Goal: Task Accomplishment & Management: Manage account settings

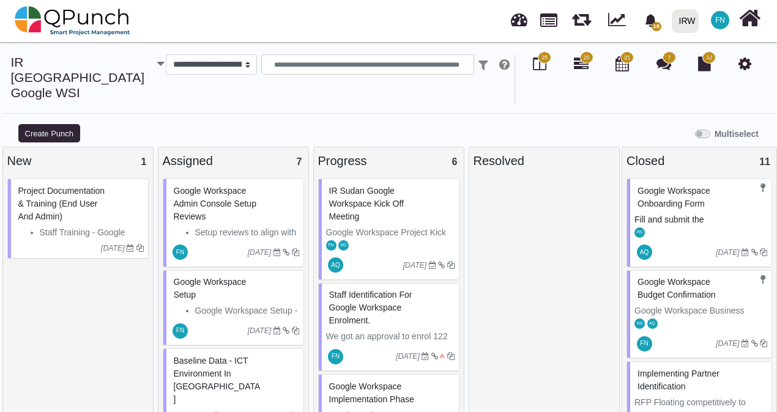
scroll to position [247, 0]
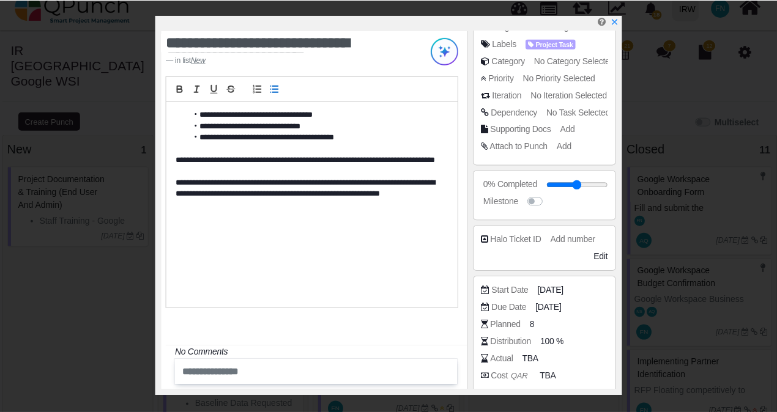
scroll to position [183, 0]
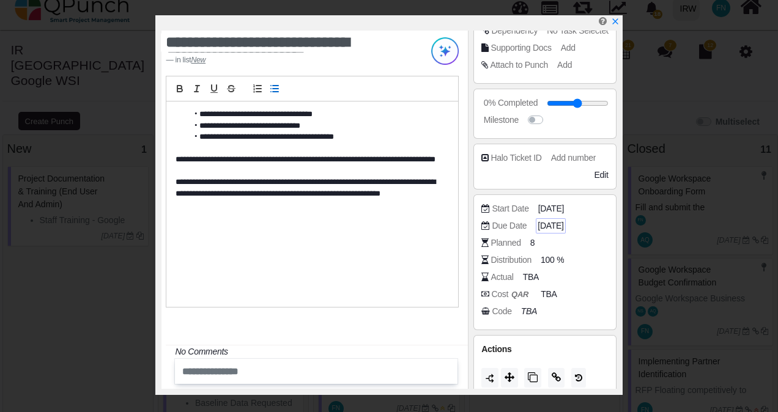
click at [563, 223] on span "[DATE]" at bounding box center [551, 226] width 26 height 13
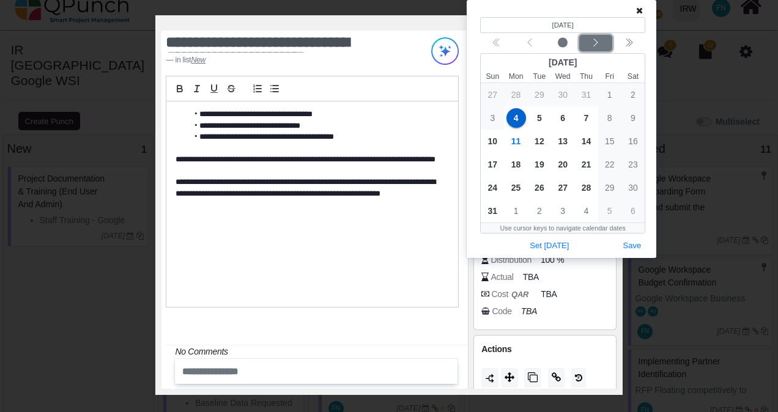
click at [596, 42] on icon "chevron left" at bounding box center [596, 43] width 10 height 10
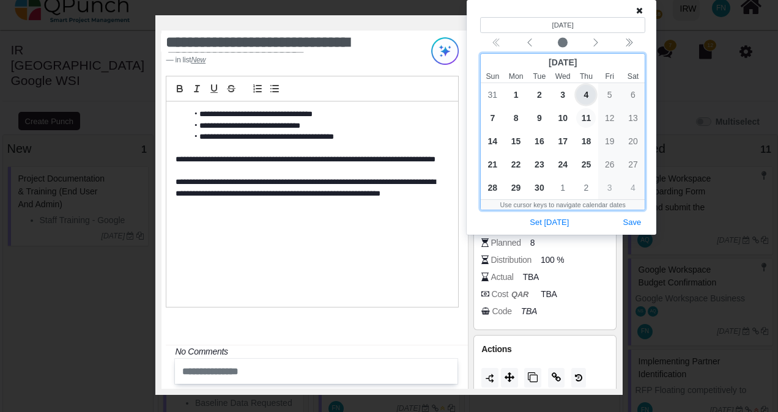
click at [591, 117] on span "11" at bounding box center [586, 118] width 20 height 20
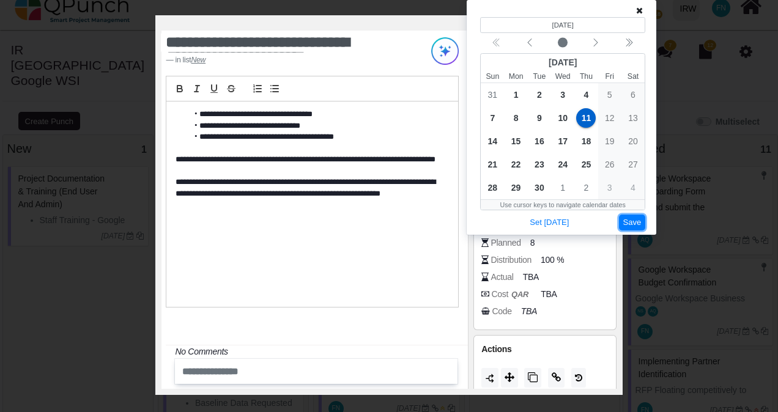
click at [637, 220] on button "Save" at bounding box center [632, 223] width 27 height 17
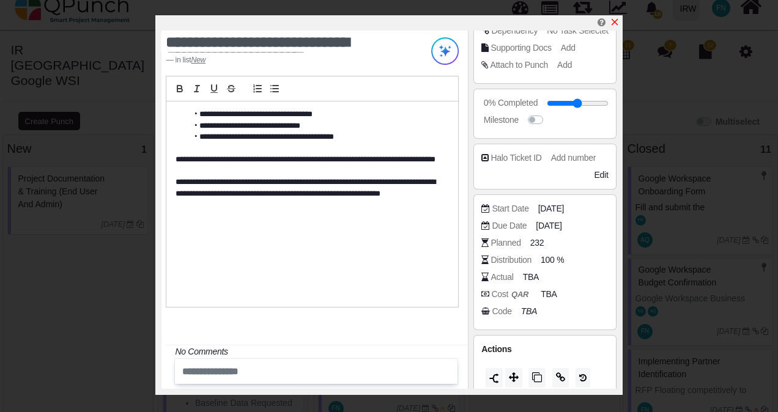
click at [613, 21] on icon "x" at bounding box center [615, 22] width 10 height 10
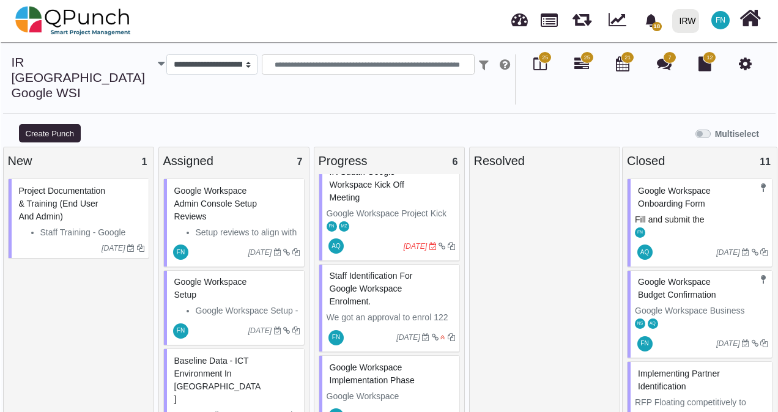
scroll to position [166, 0]
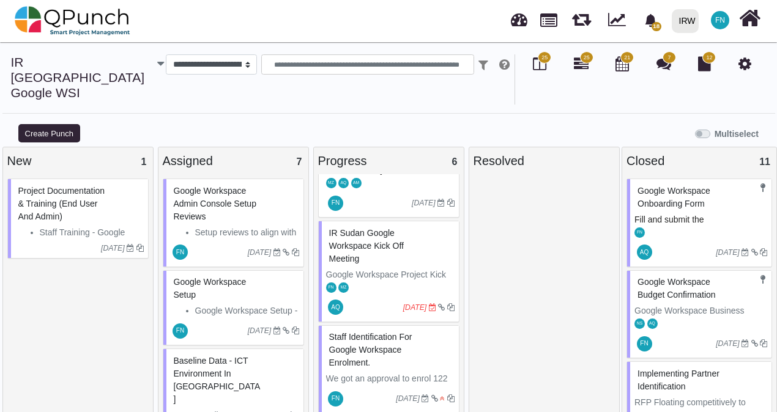
drag, startPoint x: 357, startPoint y: 204, endPoint x: 405, endPoint y: 210, distance: 48.2
click at [357, 228] on span "IR Sudan Google Workspace Kick off Meeting" at bounding box center [366, 245] width 75 height 35
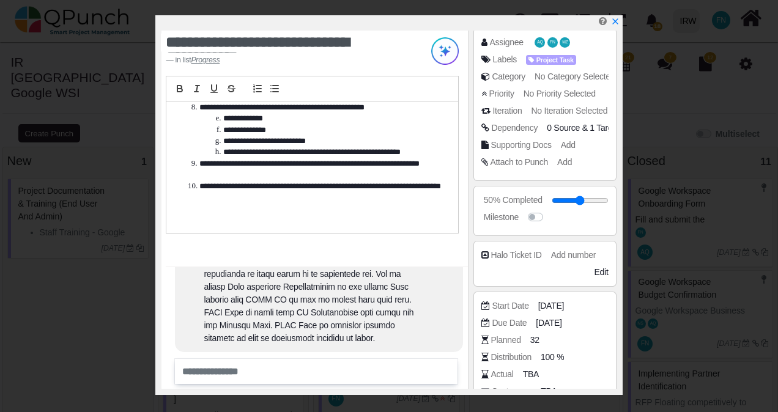
scroll to position [190, 0]
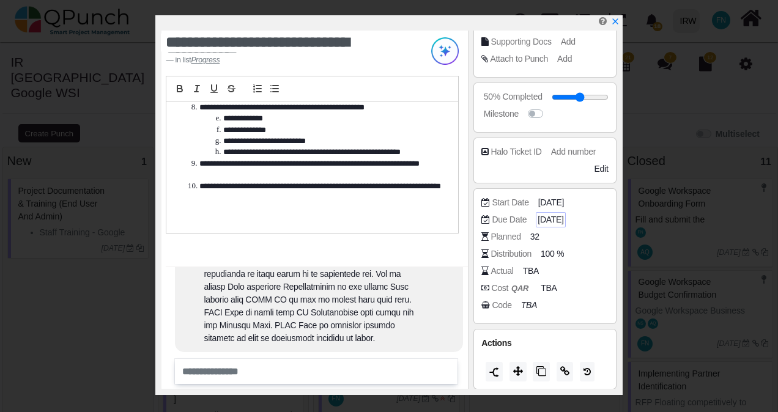
click at [563, 218] on span "[DATE]" at bounding box center [551, 219] width 26 height 13
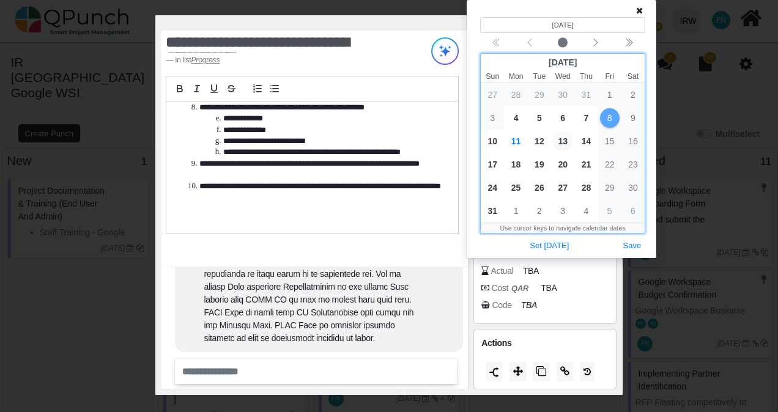
click at [567, 141] on span "13" at bounding box center [563, 141] width 20 height 20
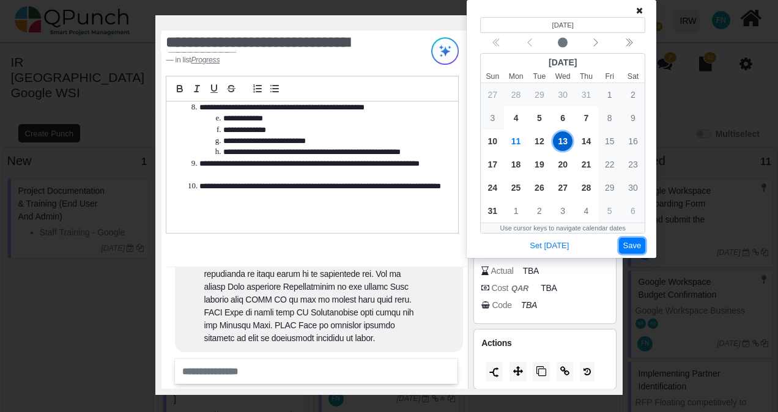
click at [632, 241] on button "Save" at bounding box center [632, 246] width 27 height 17
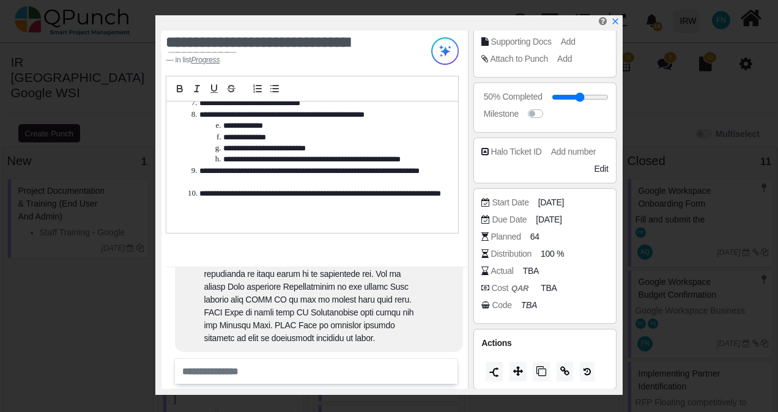
scroll to position [571, 0]
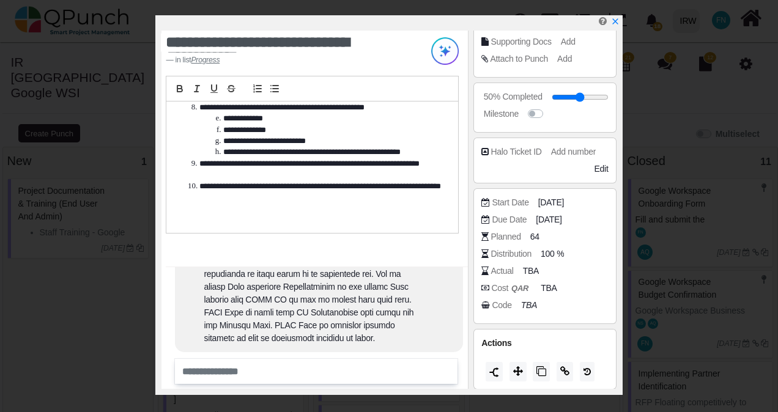
click at [353, 160] on li "**********" at bounding box center [315, 169] width 254 height 23
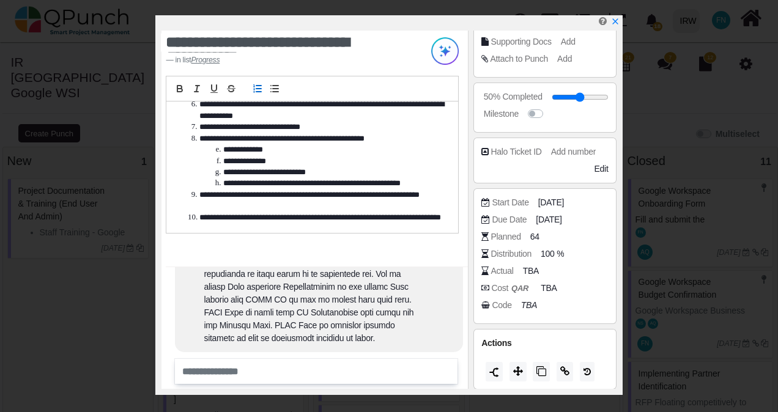
scroll to position [510, 0]
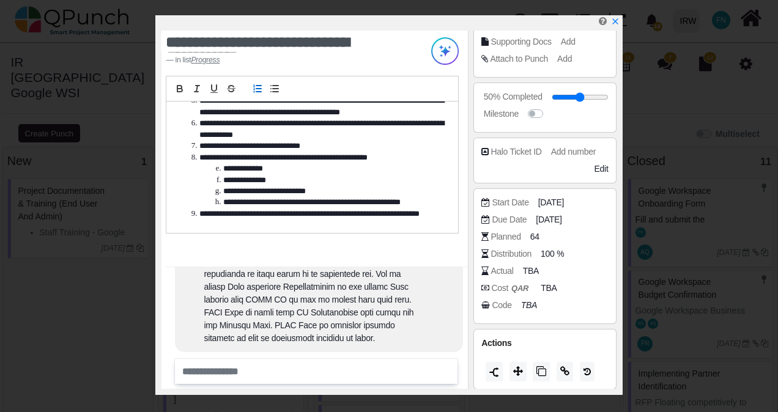
click at [320, 196] on li "**********" at bounding box center [315, 191] width 254 height 11
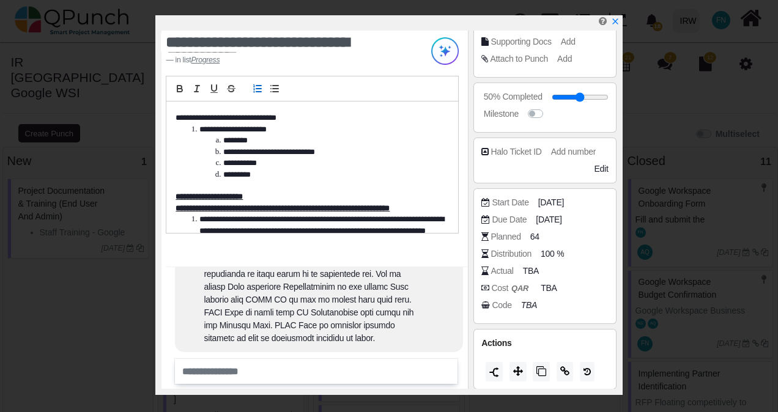
scroll to position [82, 0]
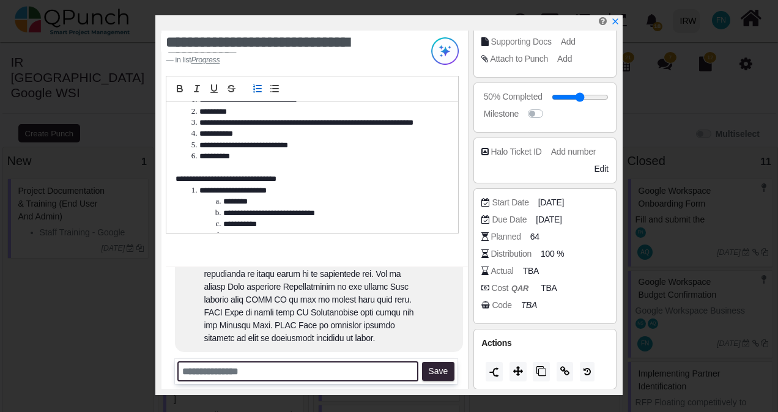
click at [262, 373] on input "text" at bounding box center [297, 371] width 241 height 20
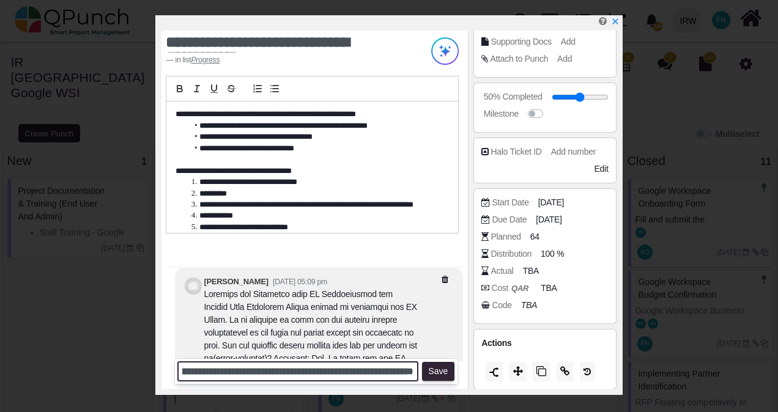
scroll to position [0, 119]
click at [306, 370] on input "**********" at bounding box center [297, 371] width 241 height 20
type input "**********"
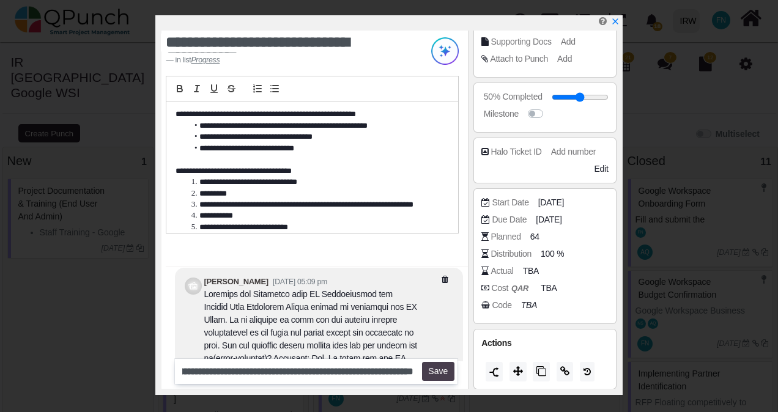
click at [438, 371] on button "Save" at bounding box center [438, 372] width 32 height 20
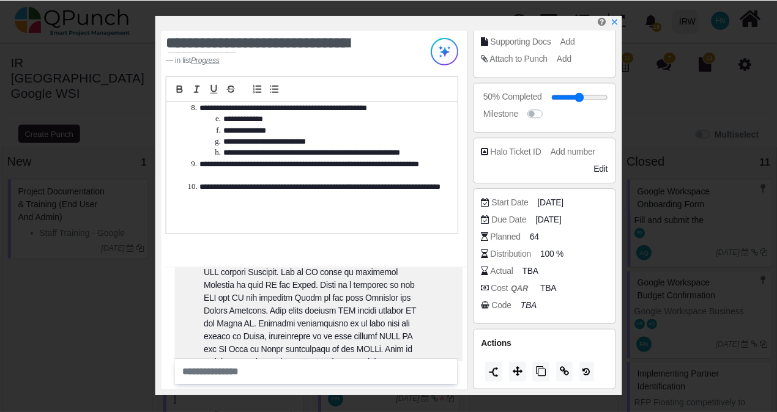
scroll to position [0, 0]
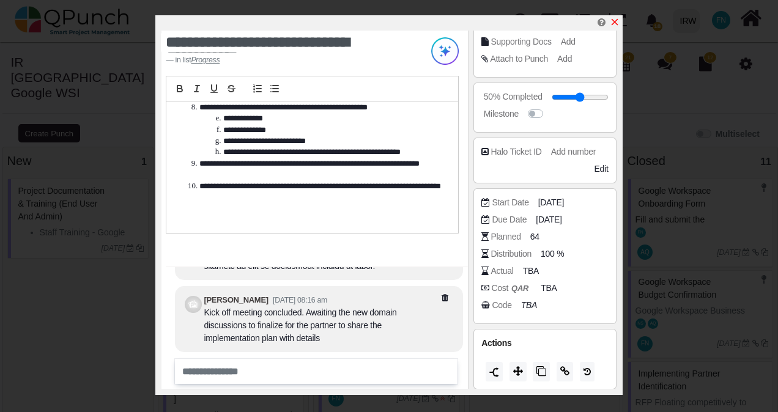
click at [615, 24] on icon "x" at bounding box center [614, 22] width 7 height 7
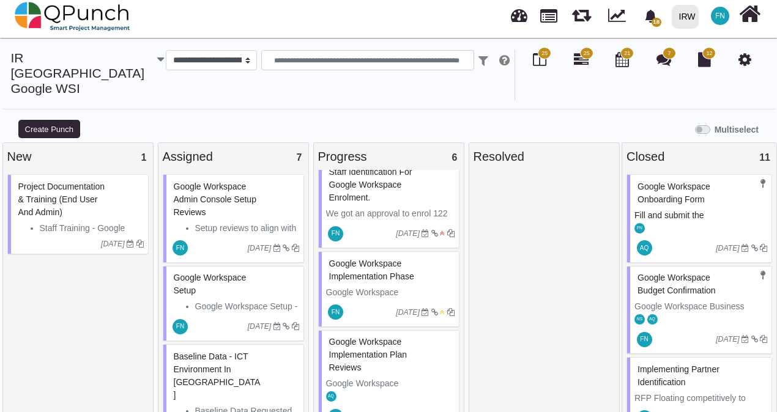
scroll to position [12, 0]
